Goal: Task Accomplishment & Management: Use online tool/utility

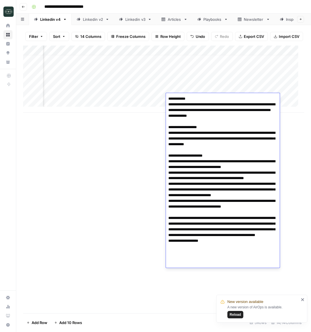
scroll to position [6, 349]
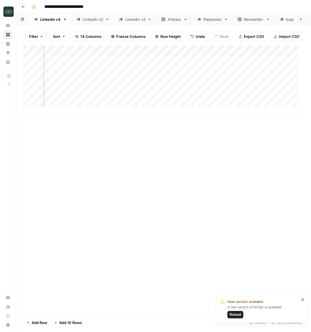
click at [128, 191] on div "Add Column" at bounding box center [163, 180] width 281 height 268
click at [65, 108] on div "Add Column" at bounding box center [163, 79] width 281 height 67
click at [238, 315] on span "Reload" at bounding box center [235, 314] width 11 height 5
click at [113, 112] on div "Add Column" at bounding box center [163, 84] width 281 height 77
click at [126, 114] on div "Add Column" at bounding box center [163, 84] width 281 height 77
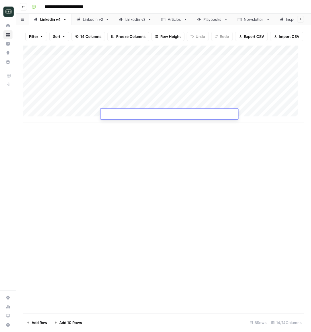
click at [168, 180] on div "Add Column" at bounding box center [163, 180] width 281 height 268
click at [133, 119] on div "Add Column" at bounding box center [163, 84] width 281 height 77
click at [114, 113] on div "Add Column" at bounding box center [163, 89] width 281 height 86
click at [118, 115] on div "Add Column" at bounding box center [163, 89] width 281 height 86
type textarea "**********"
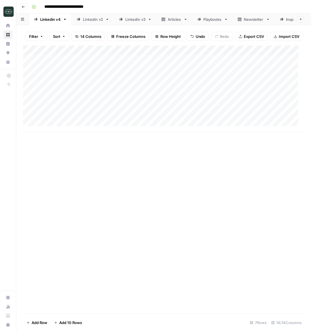
click at [162, 170] on div "Add Column" at bounding box center [163, 180] width 281 height 268
click at [121, 115] on div "Add Column" at bounding box center [163, 89] width 281 height 86
click at [121, 114] on div "Add Column" at bounding box center [163, 89] width 281 height 86
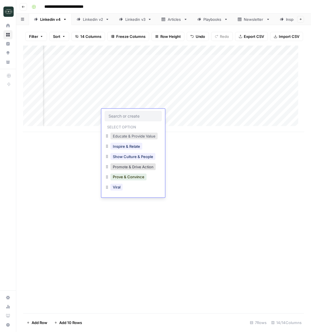
click at [132, 137] on button "Educate & Provide Value" at bounding box center [133, 136] width 47 height 7
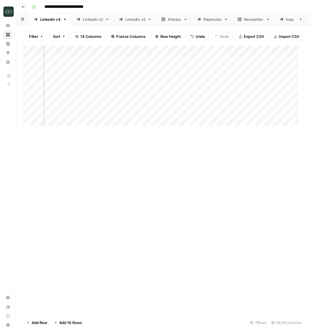
click at [156, 112] on div "Add Column" at bounding box center [163, 89] width 281 height 86
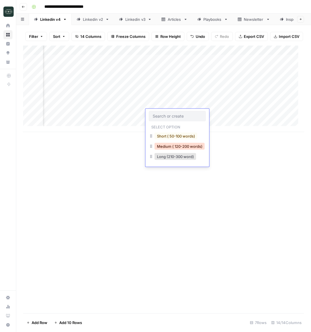
click at [168, 147] on button "Medium ( 120-200 words)" at bounding box center [179, 146] width 50 height 7
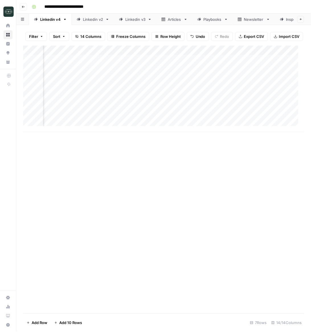
click at [52, 17] on div "Linkedin v4" at bounding box center [50, 20] width 20 height 6
click at [123, 111] on div "Add Column" at bounding box center [163, 89] width 281 height 86
click at [68, 121] on div "Add Column" at bounding box center [163, 89] width 281 height 86
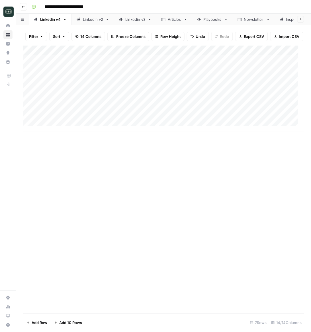
click at [122, 119] on div "Add Column" at bounding box center [163, 89] width 281 height 86
type textarea "**********"
click at [244, 203] on div "Add Column" at bounding box center [163, 180] width 281 height 268
click at [254, 122] on div "Add Column" at bounding box center [163, 89] width 281 height 86
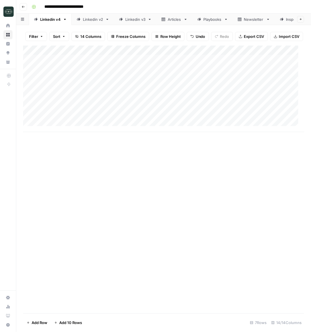
click at [255, 122] on div "Add Column" at bounding box center [163, 89] width 281 height 86
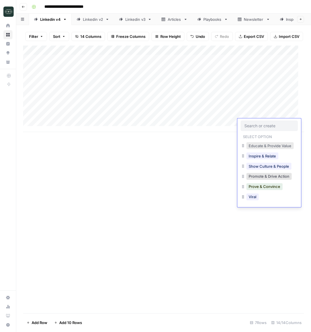
click at [261, 142] on button "Educate & Provide Value" at bounding box center [269, 145] width 47 height 7
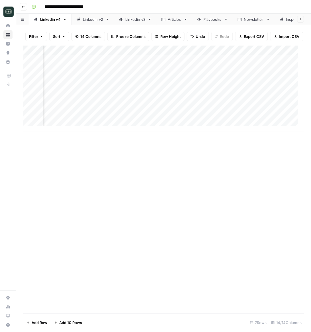
scroll to position [0, 187]
click at [118, 121] on div "Add Column" at bounding box center [163, 89] width 281 height 86
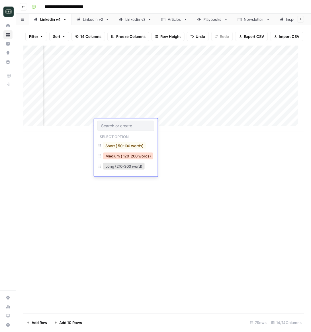
click at [132, 156] on button "Medium ( 120-200 words)" at bounding box center [128, 155] width 50 height 7
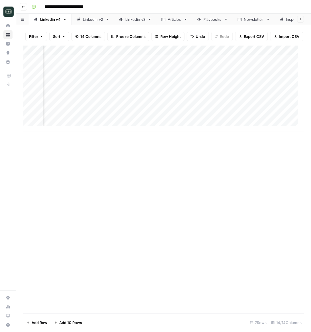
click at [160, 124] on div "Add Column" at bounding box center [163, 89] width 281 height 86
click at [189, 112] on div "Add Column" at bounding box center [163, 89] width 281 height 86
click at [222, 113] on div "Add Column" at bounding box center [163, 89] width 281 height 86
click at [250, 113] on div "Add Column" at bounding box center [163, 89] width 281 height 86
click at [213, 115] on div "Add Column" at bounding box center [163, 89] width 281 height 86
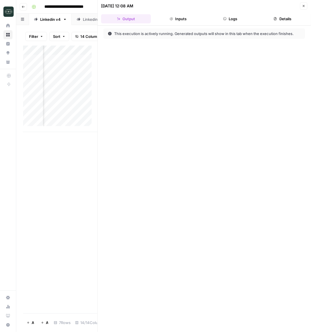
click at [183, 22] on button "Inputs" at bounding box center [178, 18] width 50 height 9
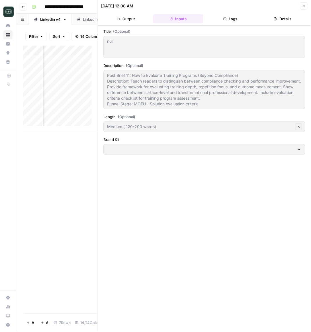
type input "Rev Leasing"
click at [226, 19] on icon "button" at bounding box center [224, 18] width 3 height 3
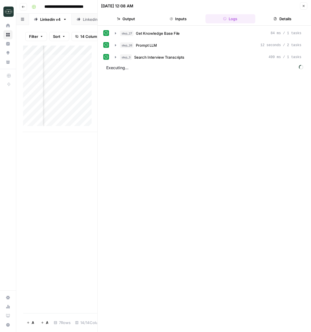
click at [284, 19] on button "Details" at bounding box center [282, 18] width 50 height 9
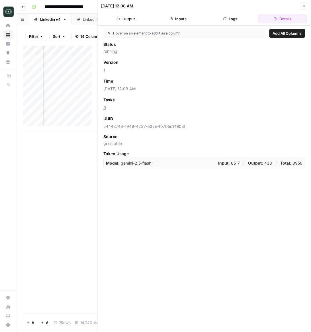
click at [228, 15] on button "Logs" at bounding box center [230, 18] width 50 height 9
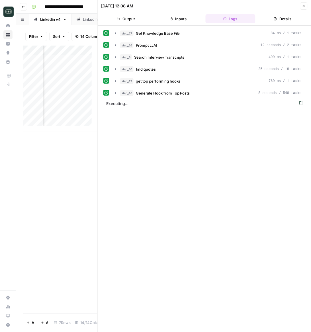
click at [178, 19] on button "Inputs" at bounding box center [178, 18] width 50 height 9
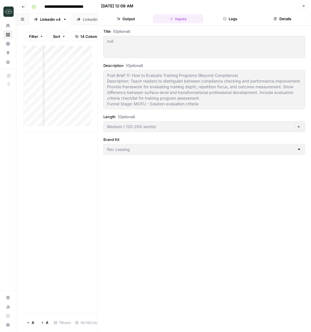
click at [133, 15] on button "Output" at bounding box center [126, 18] width 50 height 9
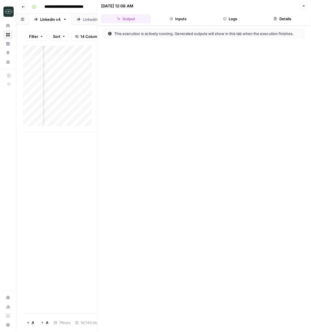
click at [306, 5] on button "Close" at bounding box center [303, 5] width 7 height 7
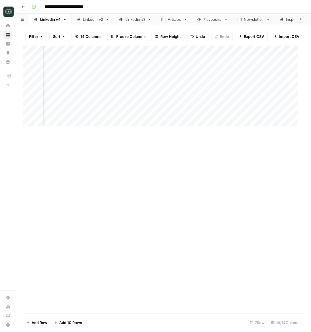
click at [251, 125] on div "Add Column" at bounding box center [163, 89] width 281 height 86
click at [250, 125] on div "Add Column" at bounding box center [163, 89] width 281 height 86
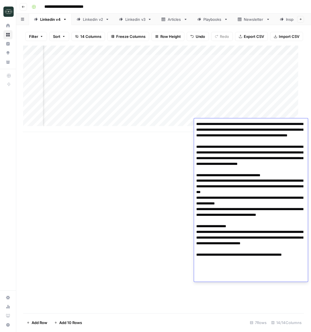
click at [249, 219] on textarea at bounding box center [251, 201] width 114 height 162
